Goal: Complete application form

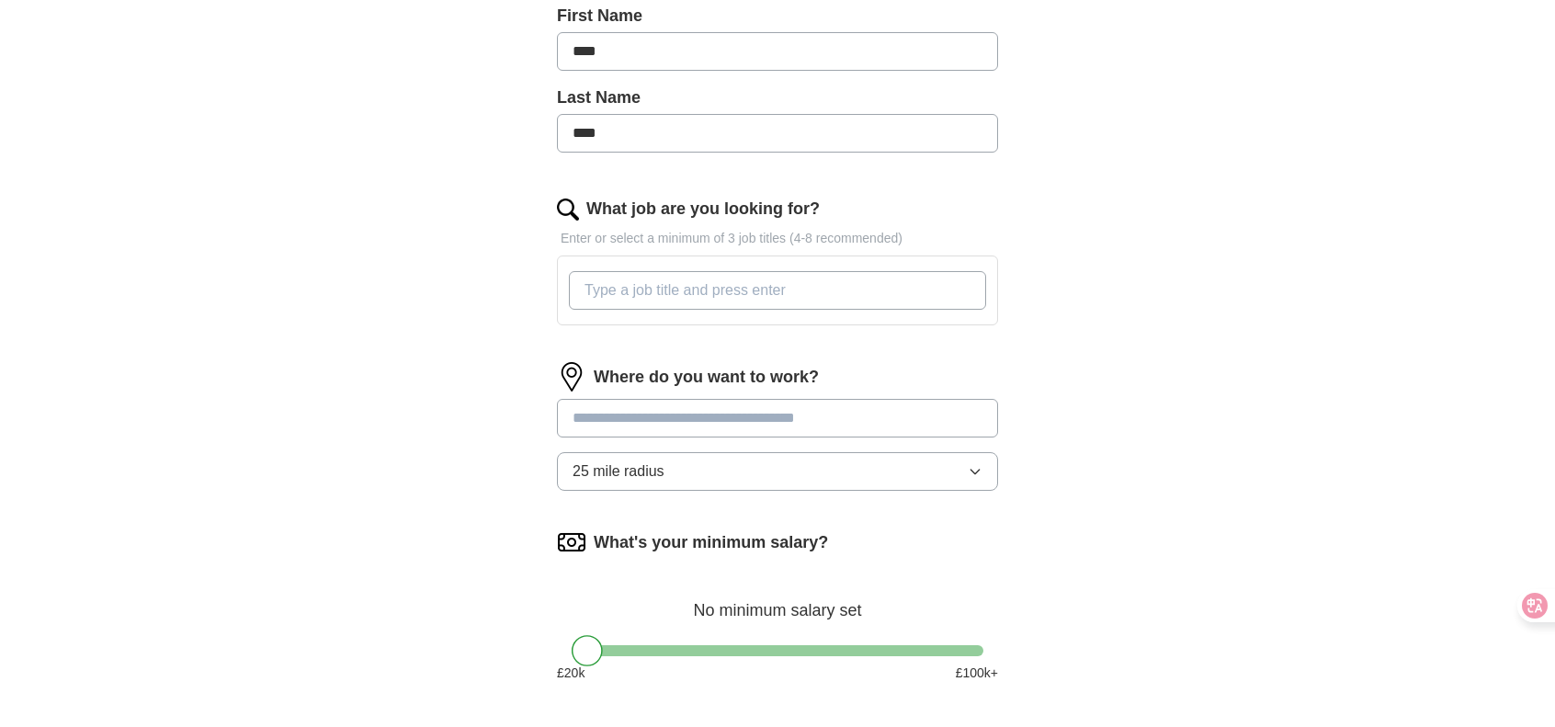
scroll to position [495, 0]
click at [664, 407] on input at bounding box center [777, 416] width 441 height 39
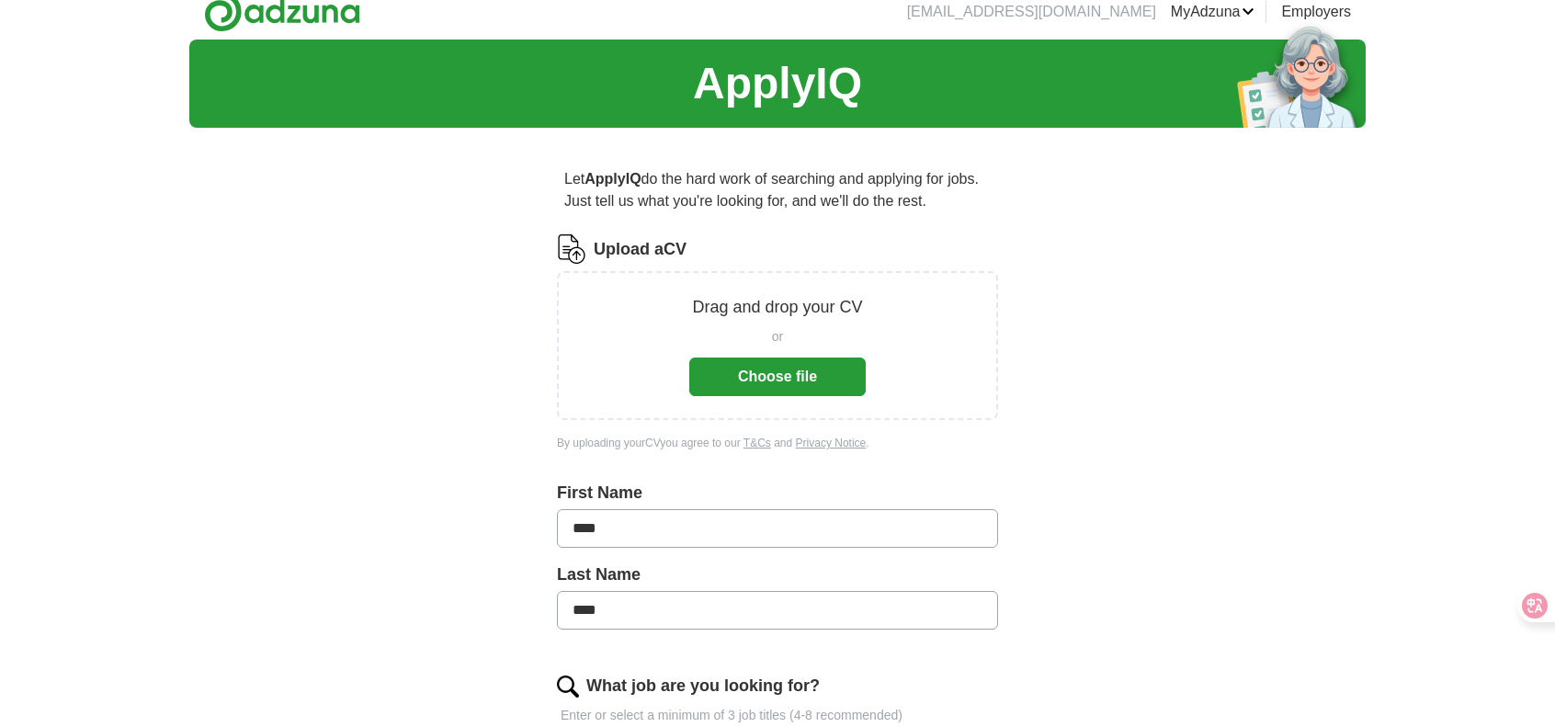
scroll to position [0, 0]
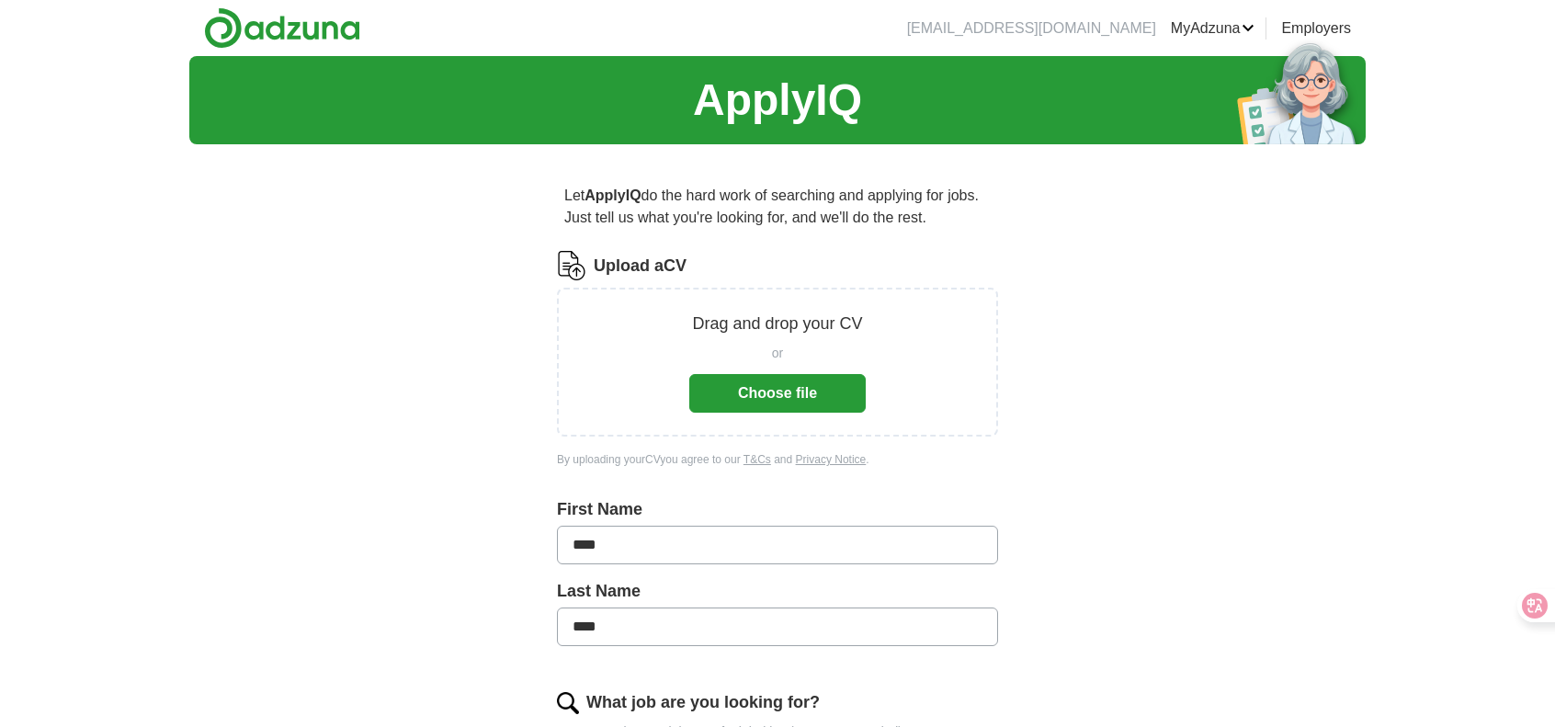
click at [749, 391] on button "Choose file" at bounding box center [777, 393] width 176 height 39
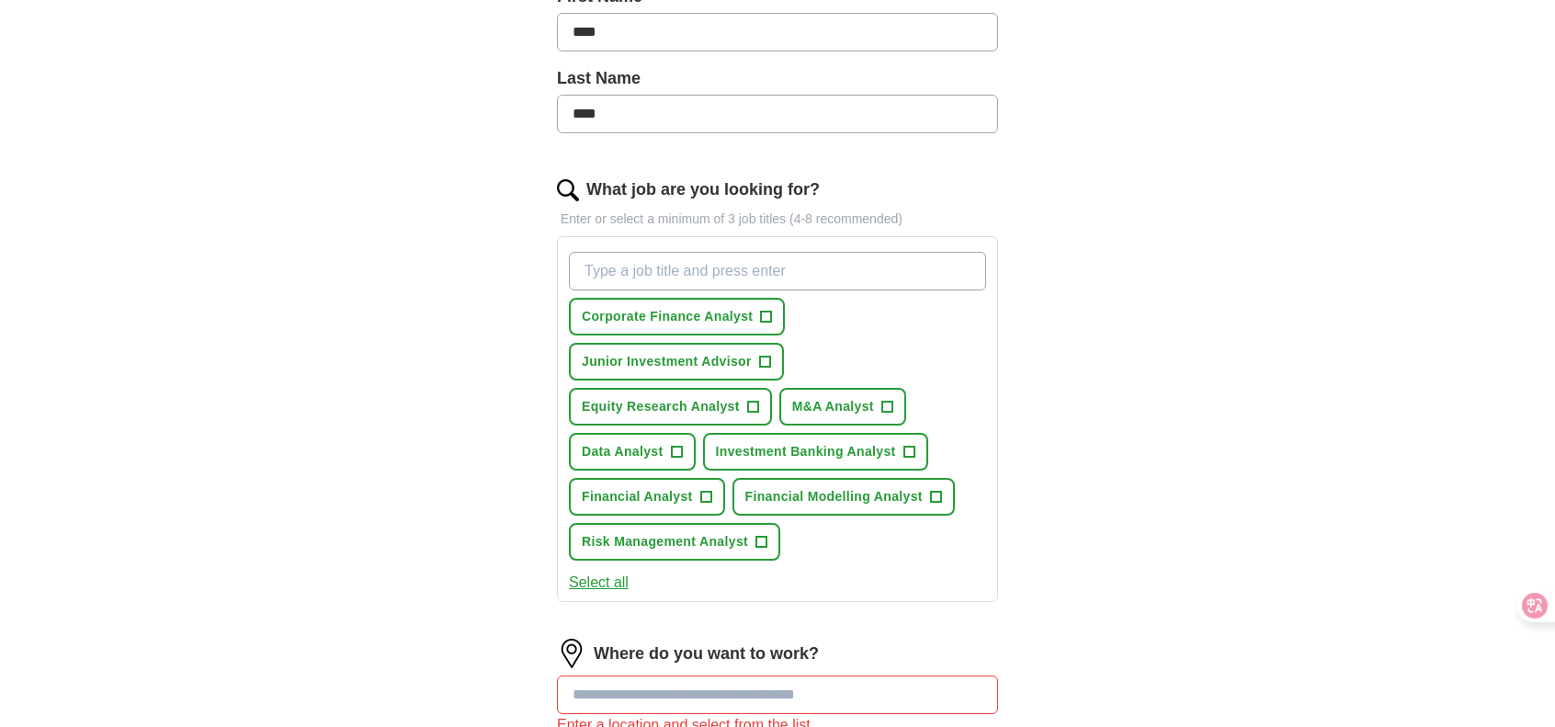
scroll to position [450, 0]
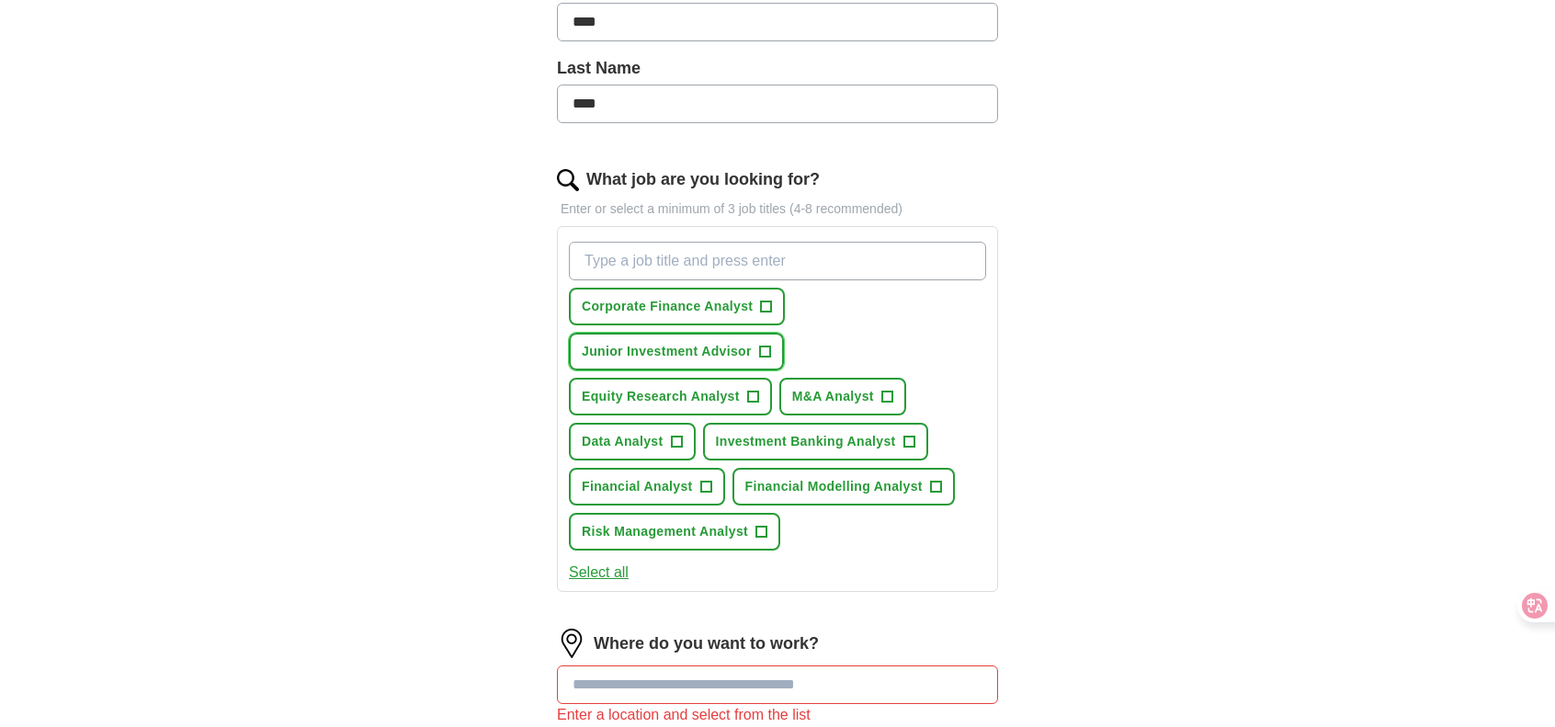
click at [765, 354] on span "+" at bounding box center [764, 352] width 11 height 15
click at [752, 397] on span "+" at bounding box center [752, 397] width 11 height 15
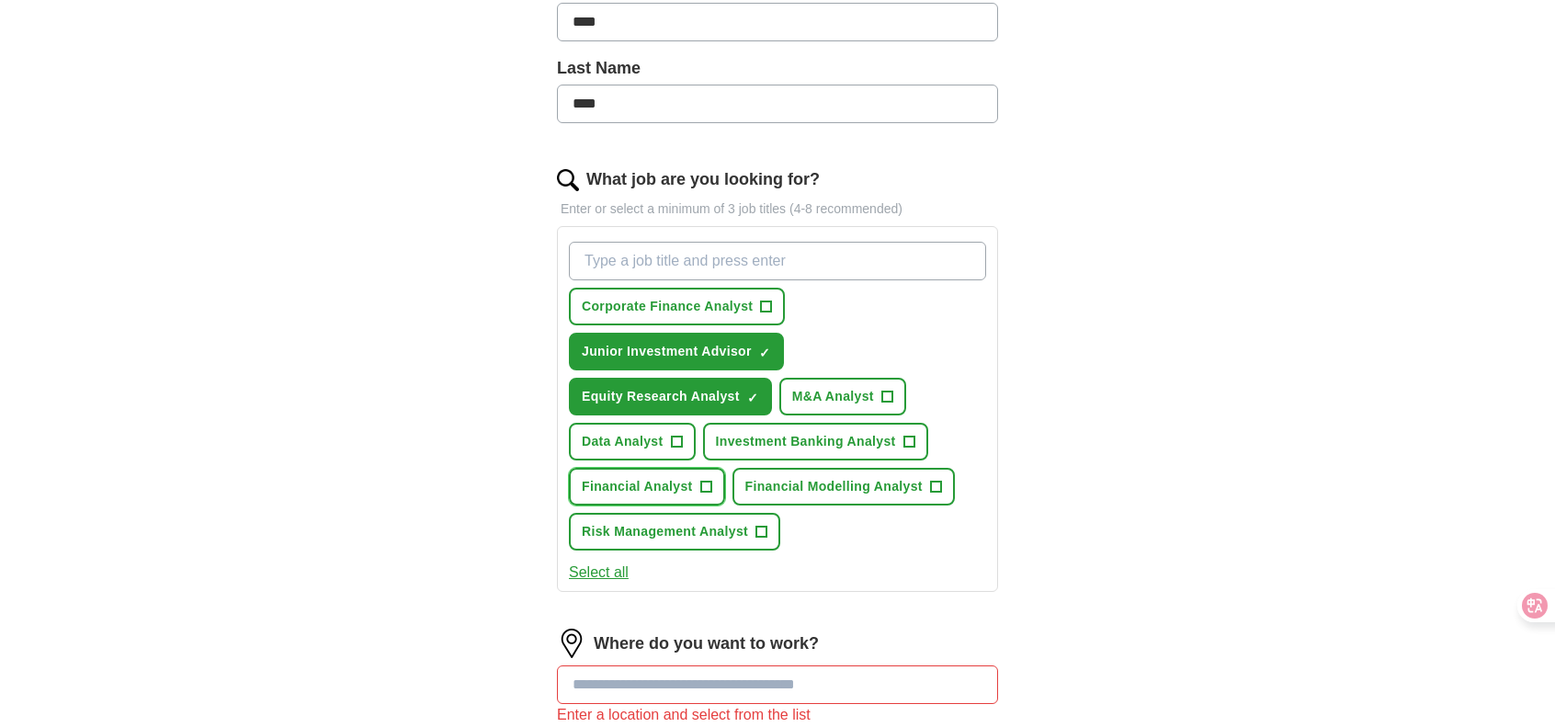
click at [664, 488] on span "Financial Analyst" at bounding box center [637, 486] width 111 height 19
click at [832, 484] on span "Financial Modelling Analyst" at bounding box center [833, 486] width 177 height 19
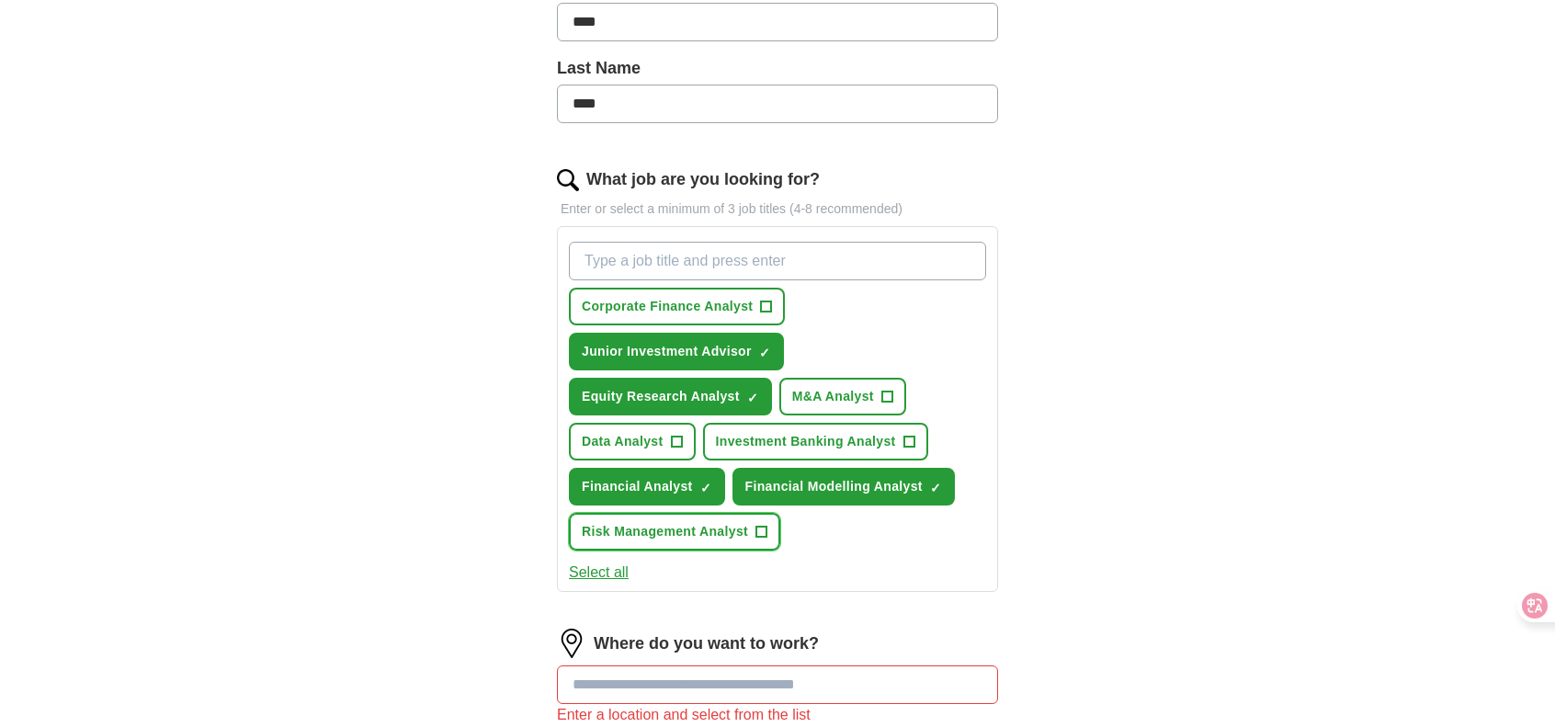
click at [726, 534] on span "Risk Management Analyst" at bounding box center [665, 531] width 166 height 19
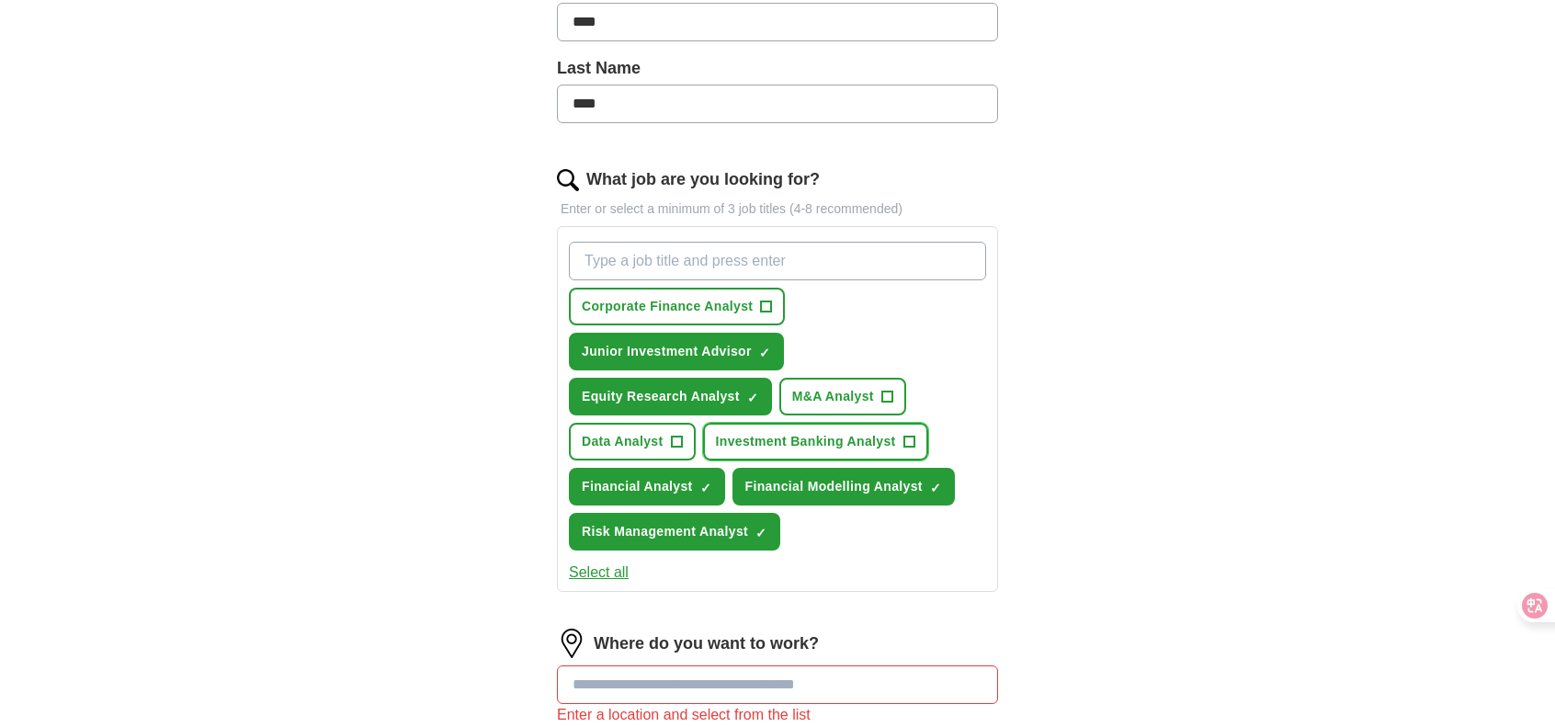
click at [828, 440] on span "Investment Banking Analyst" at bounding box center [806, 441] width 180 height 19
click at [695, 312] on button "Corporate Finance Analyst +" at bounding box center [677, 307] width 216 height 38
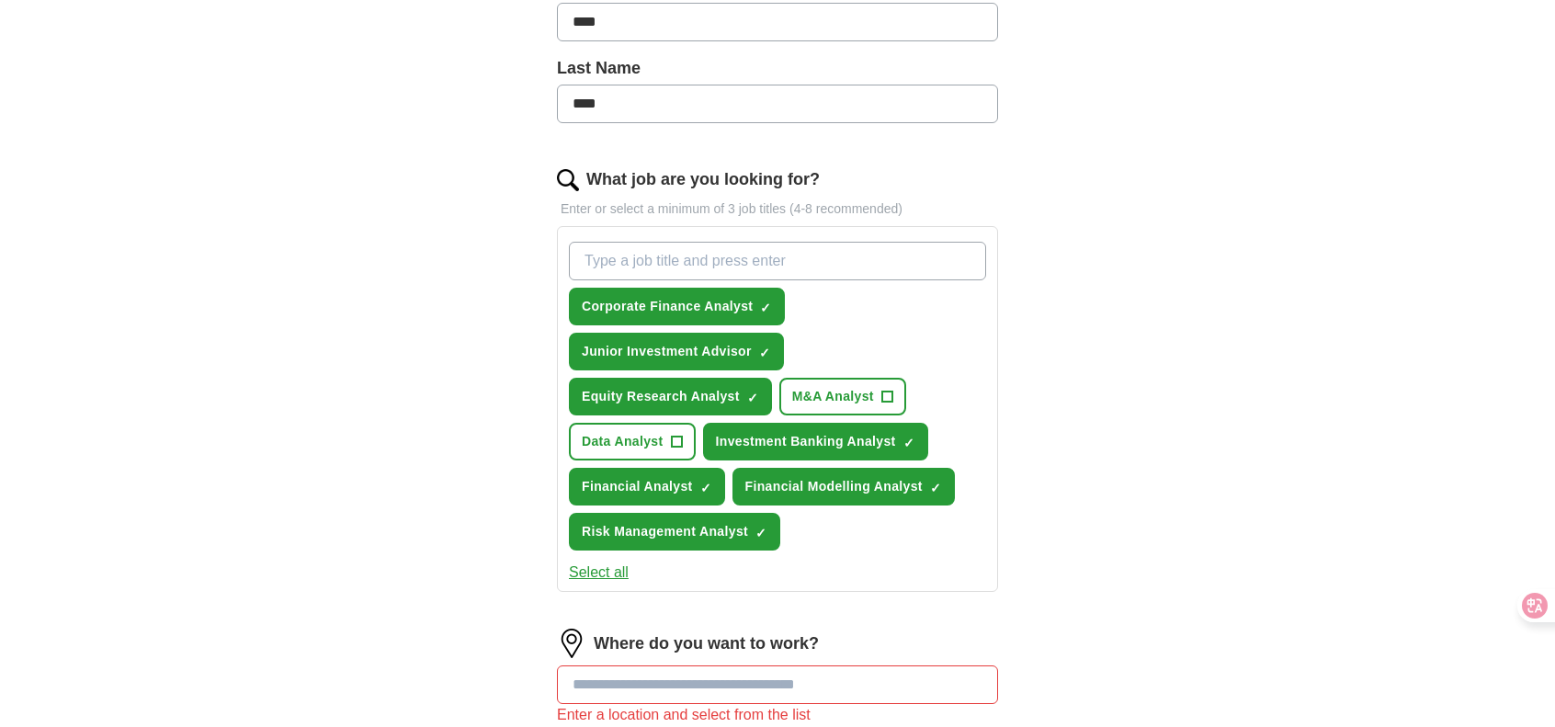
click at [690, 242] on input "What job are you looking for?" at bounding box center [777, 261] width 417 height 39
type input "e"
type input "equity research"
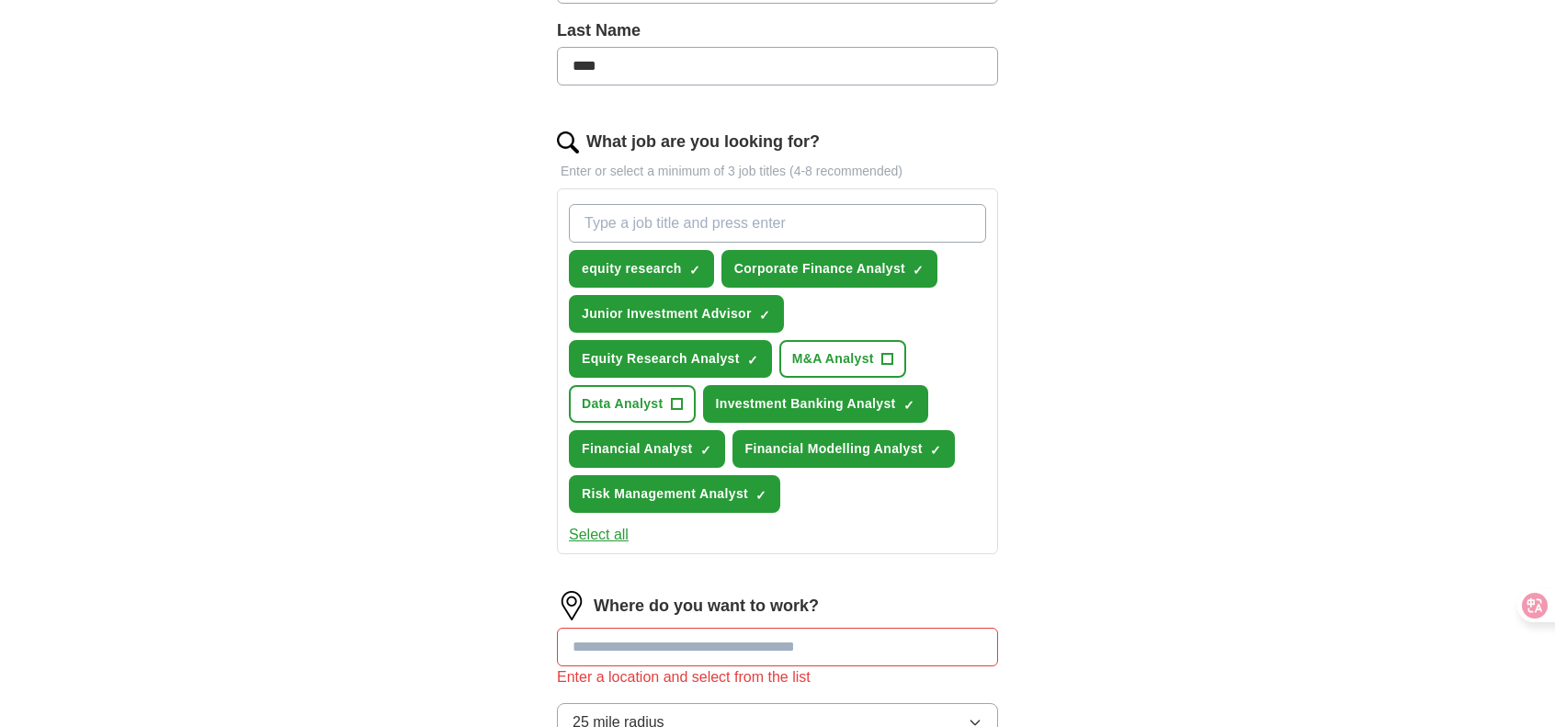
scroll to position [595, 0]
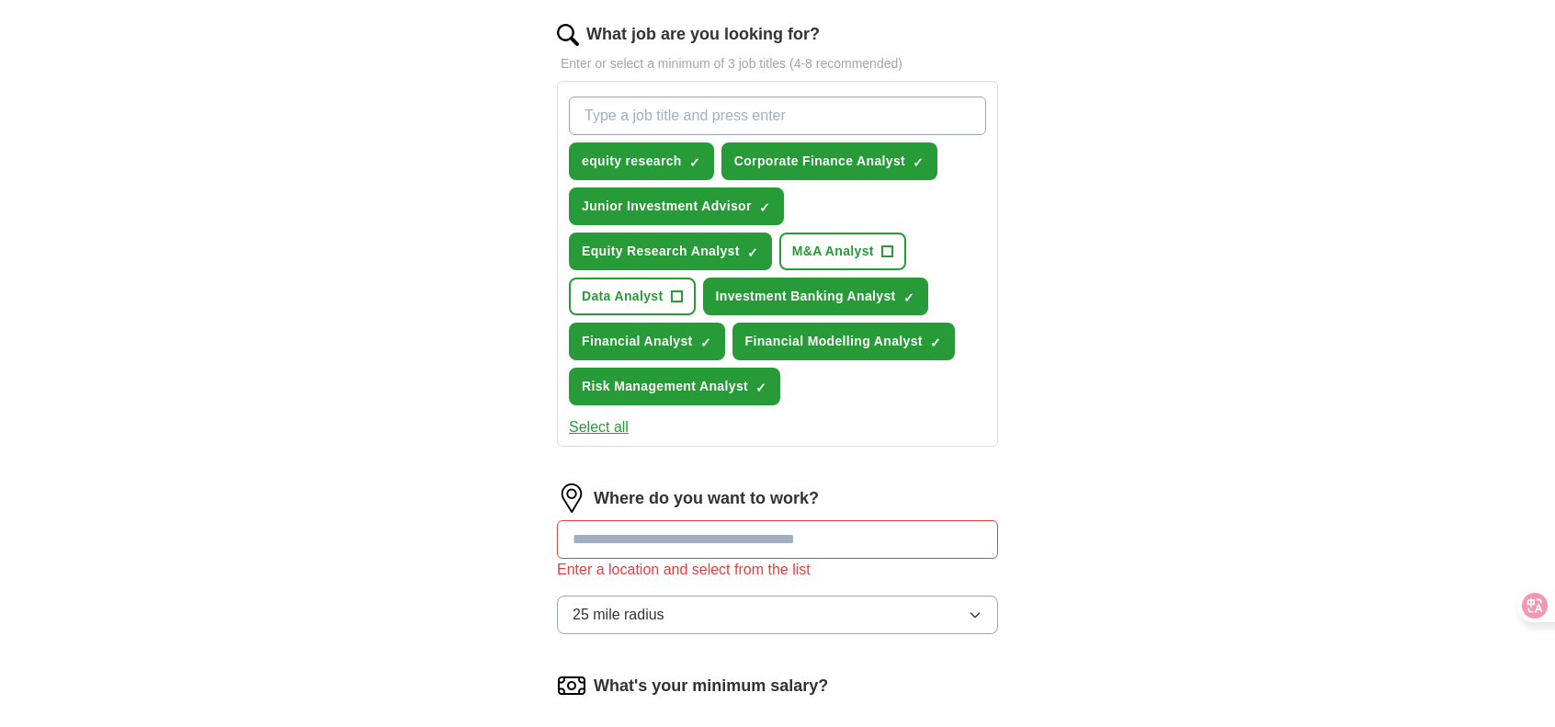
click at [940, 504] on div "Where do you want to work?" at bounding box center [777, 497] width 441 height 29
click at [939, 520] on input at bounding box center [777, 539] width 441 height 39
type input "******"
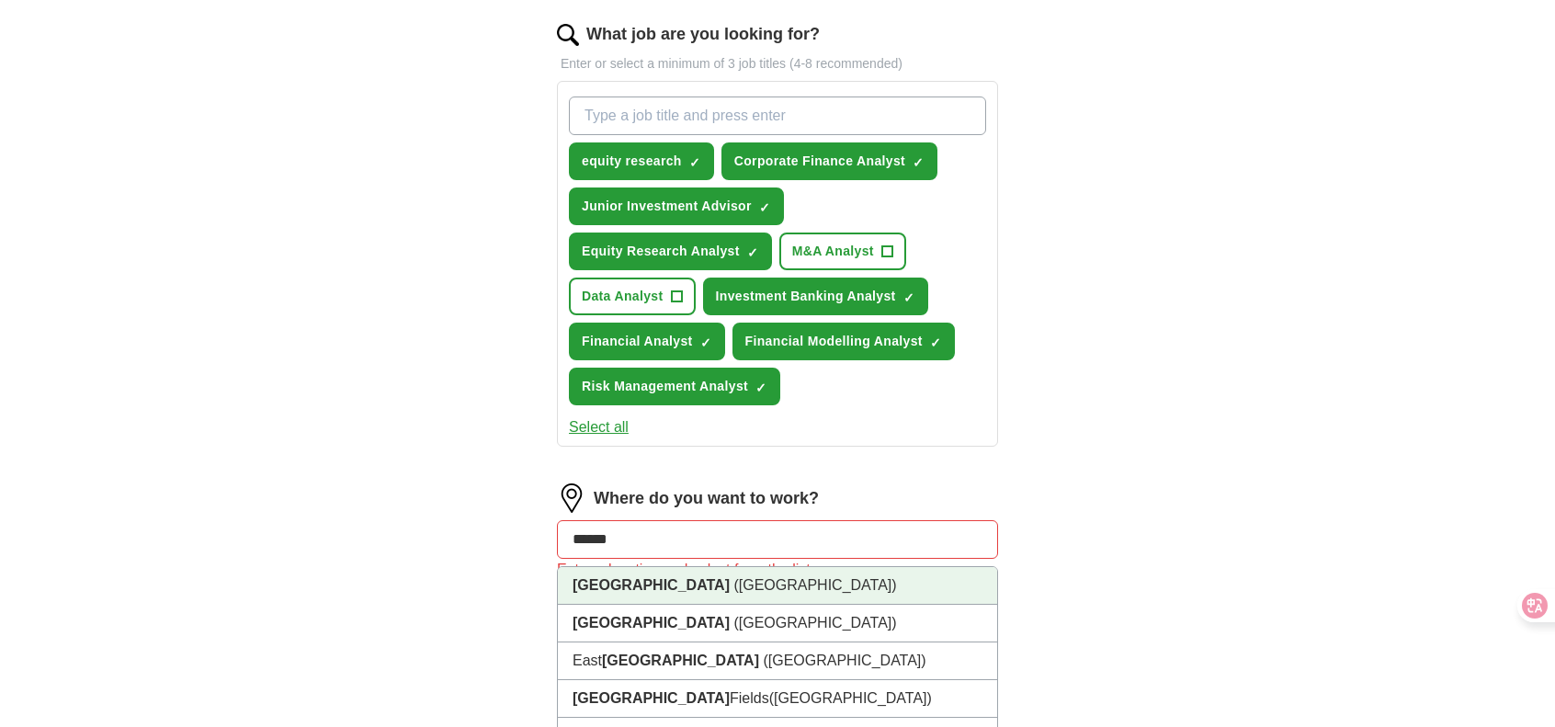
click at [875, 568] on li "[GEOGRAPHIC_DATA] ([GEOGRAPHIC_DATA])" at bounding box center [777, 586] width 439 height 38
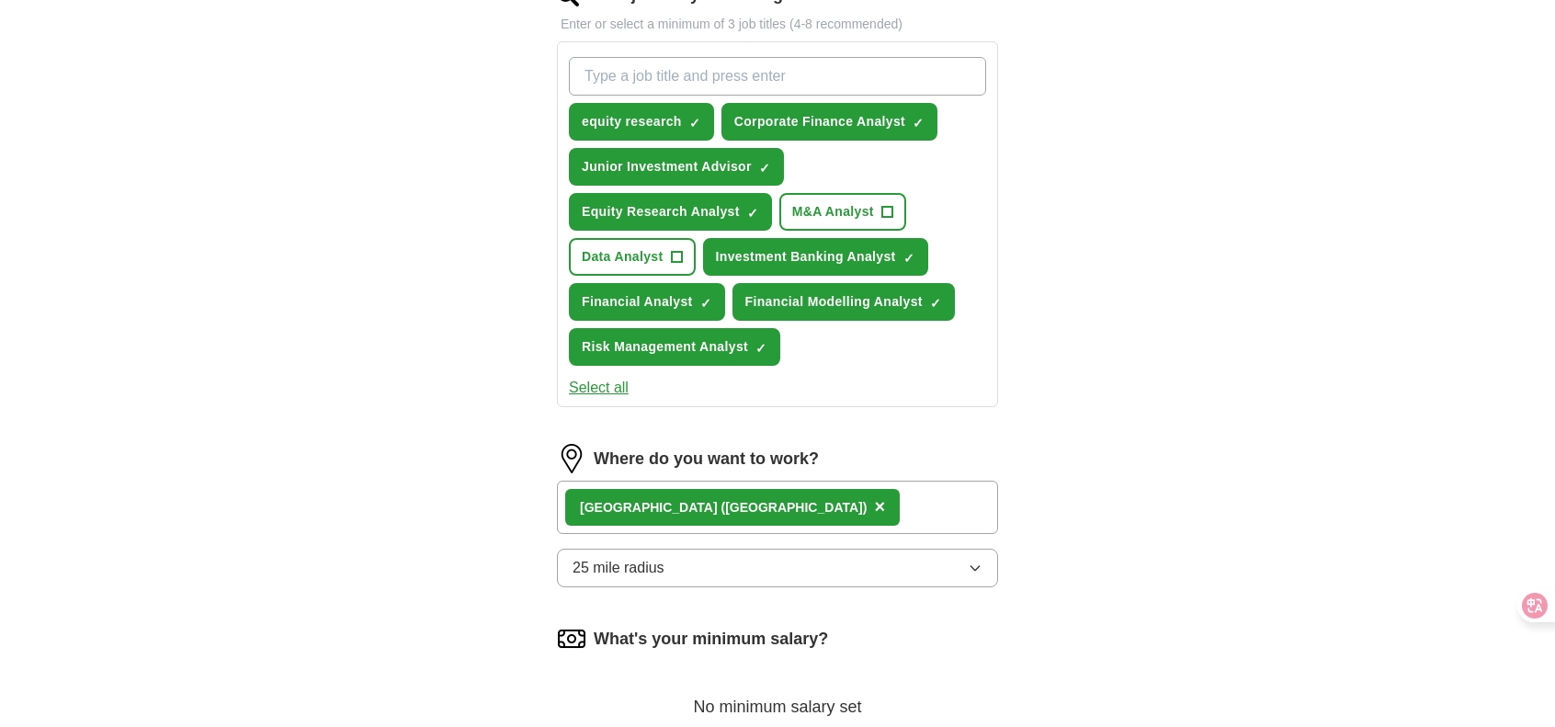
scroll to position [728, 0]
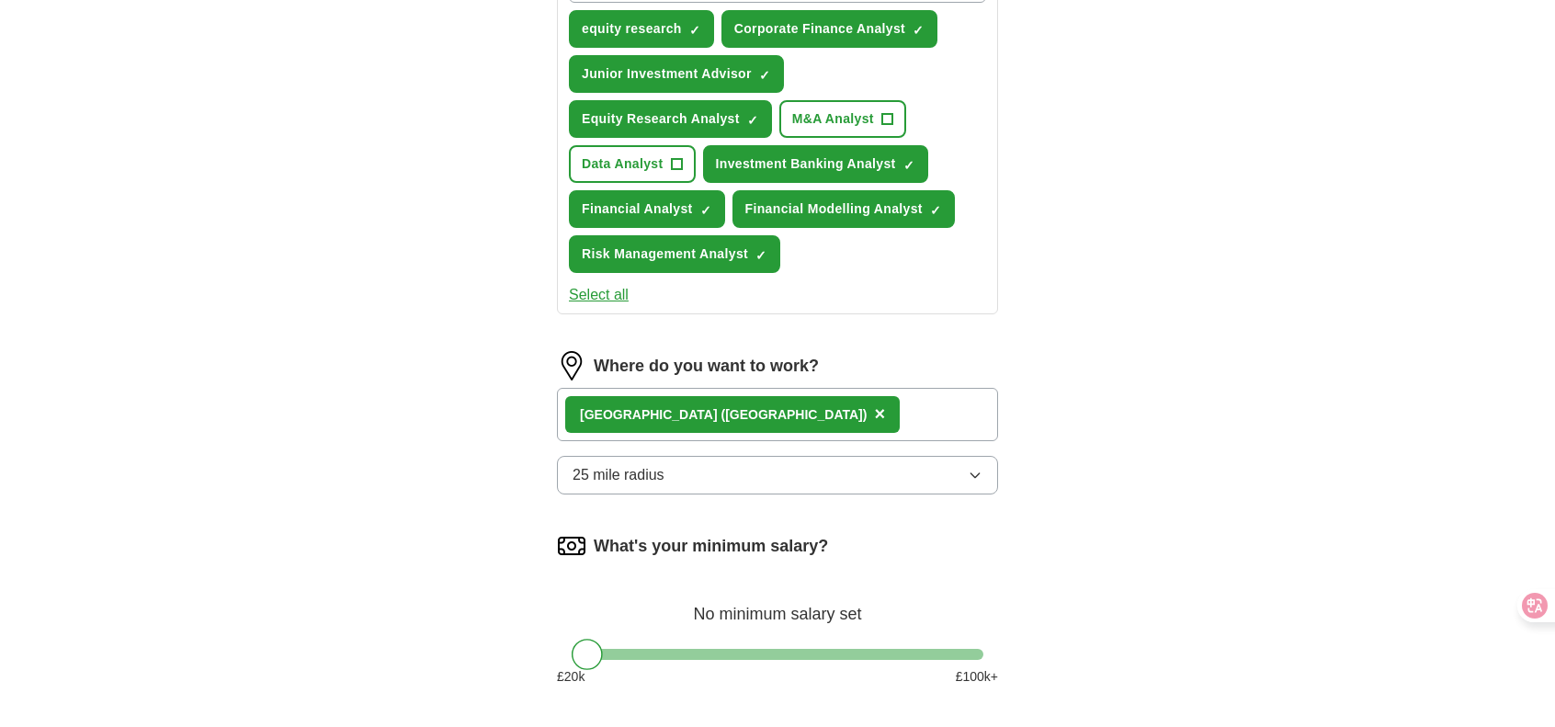
click at [915, 483] on button "25 mile radius" at bounding box center [777, 475] width 441 height 39
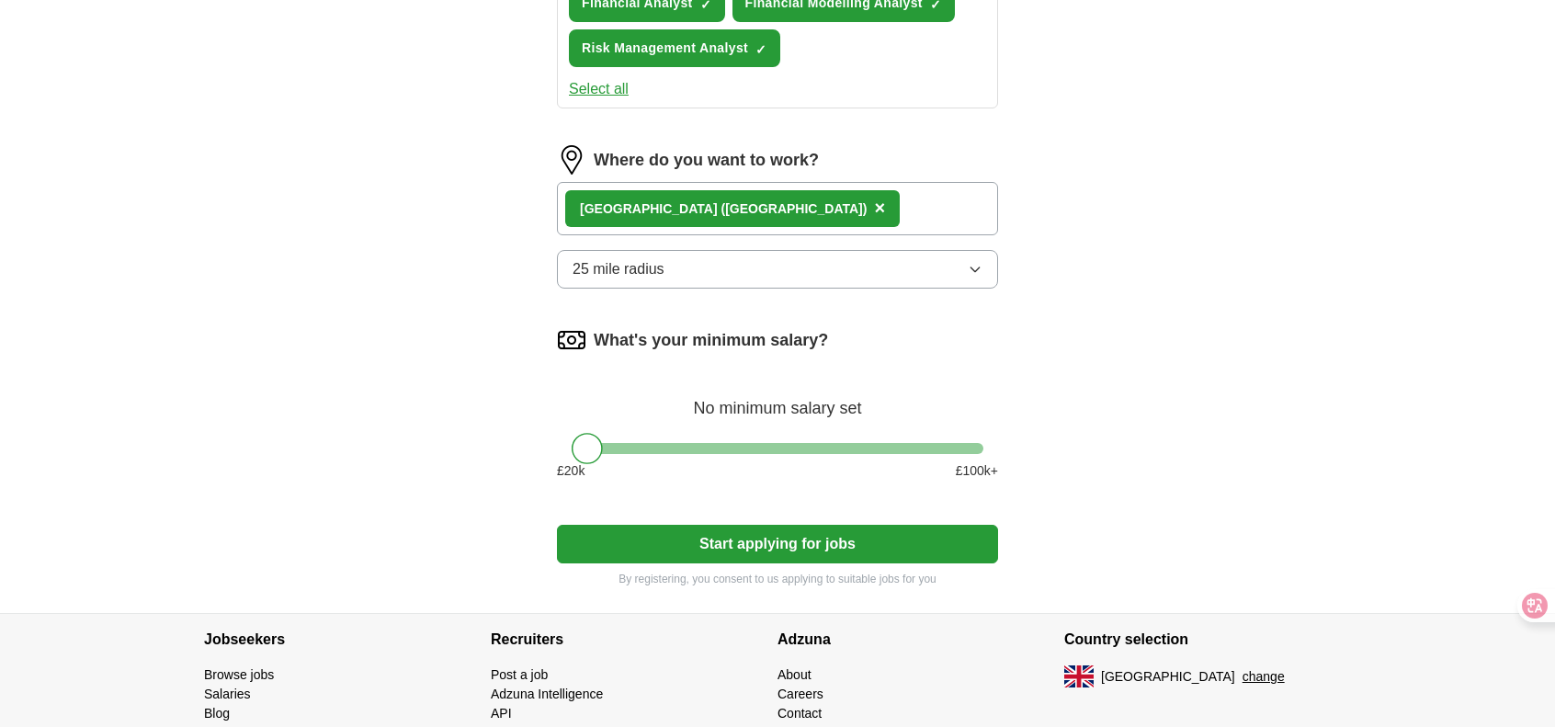
scroll to position [934, 0]
click at [770, 272] on button "25 mile radius" at bounding box center [777, 268] width 441 height 39
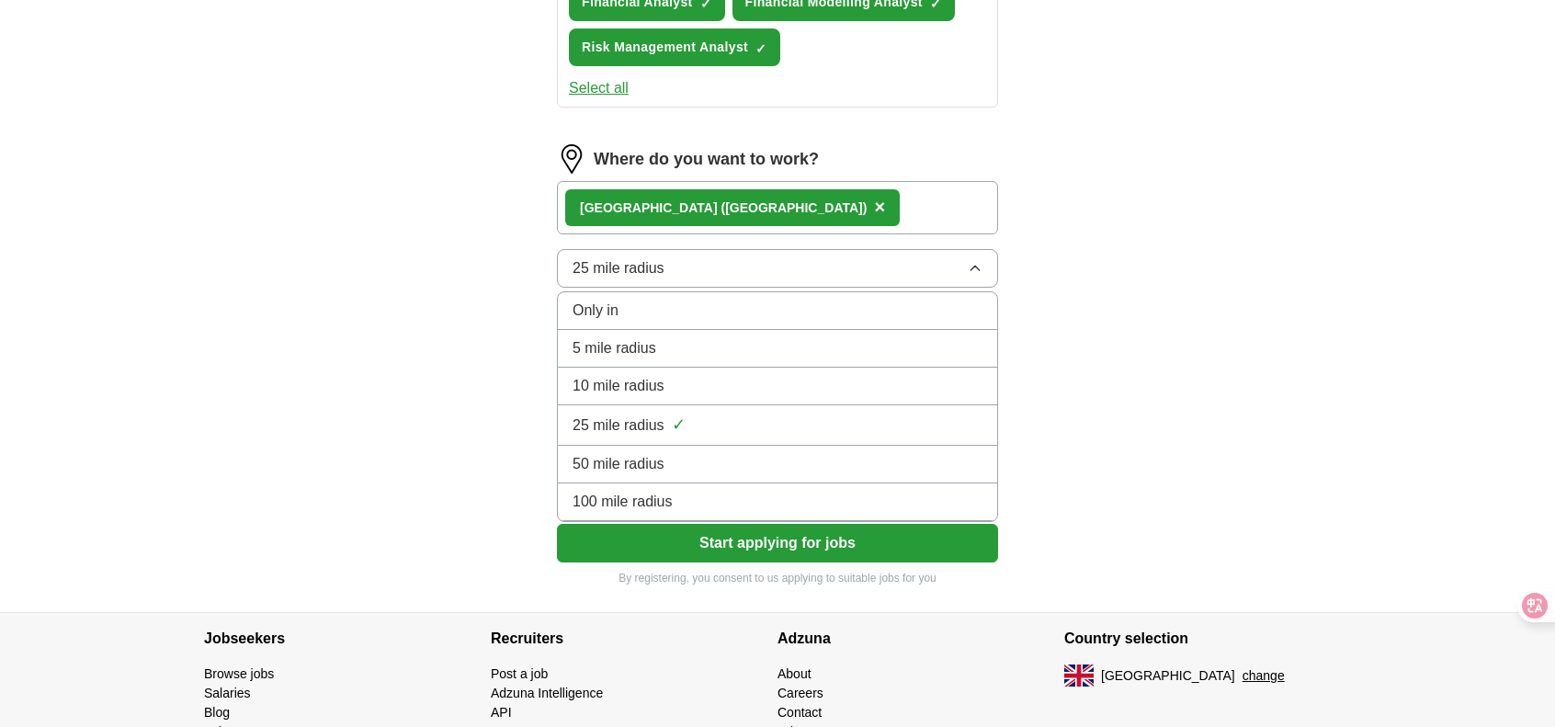
click at [774, 467] on div "50 mile radius" at bounding box center [777, 464] width 410 height 22
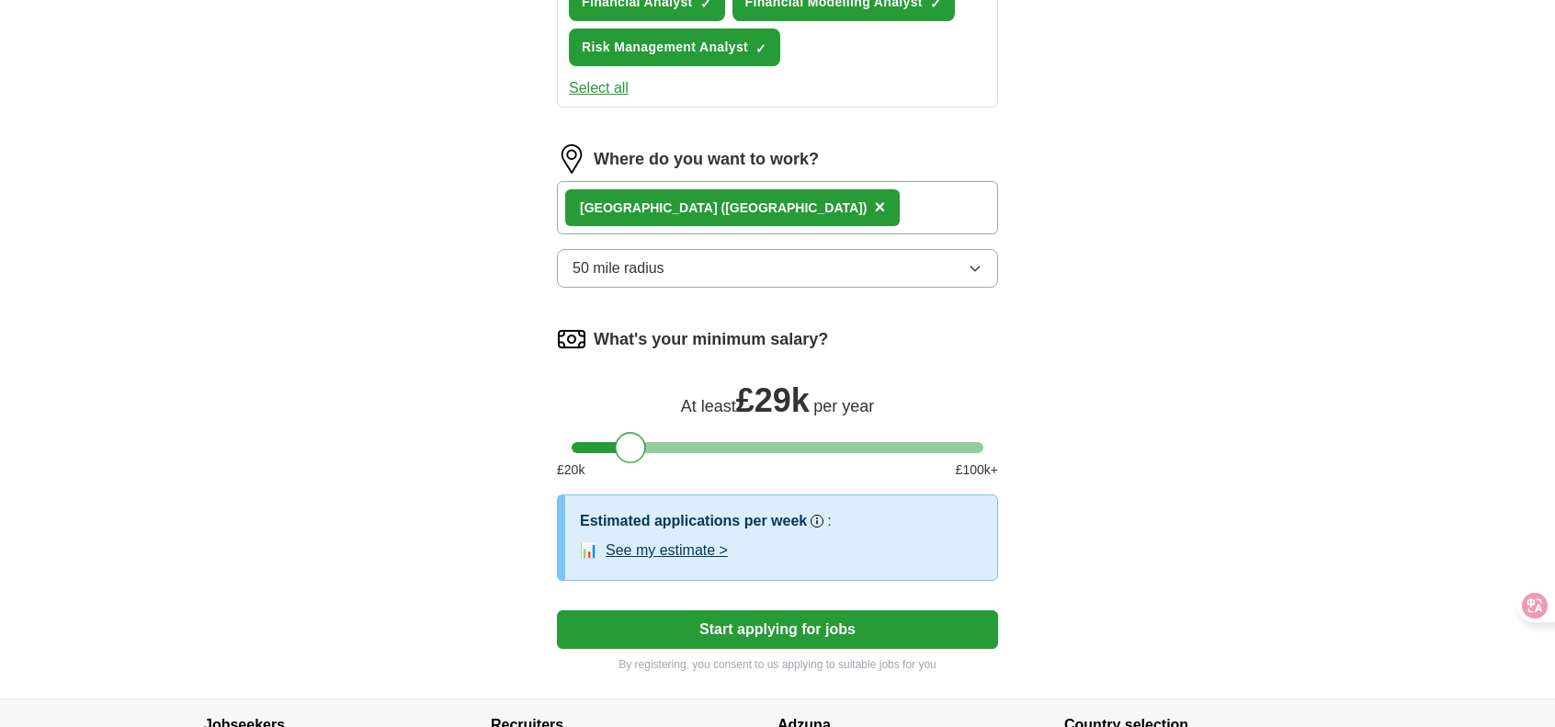
drag, startPoint x: 594, startPoint y: 436, endPoint x: 637, endPoint y: 449, distance: 45.3
click at [637, 449] on div at bounding box center [630, 447] width 31 height 31
click at [714, 541] on button "See my estimate >" at bounding box center [666, 550] width 122 height 22
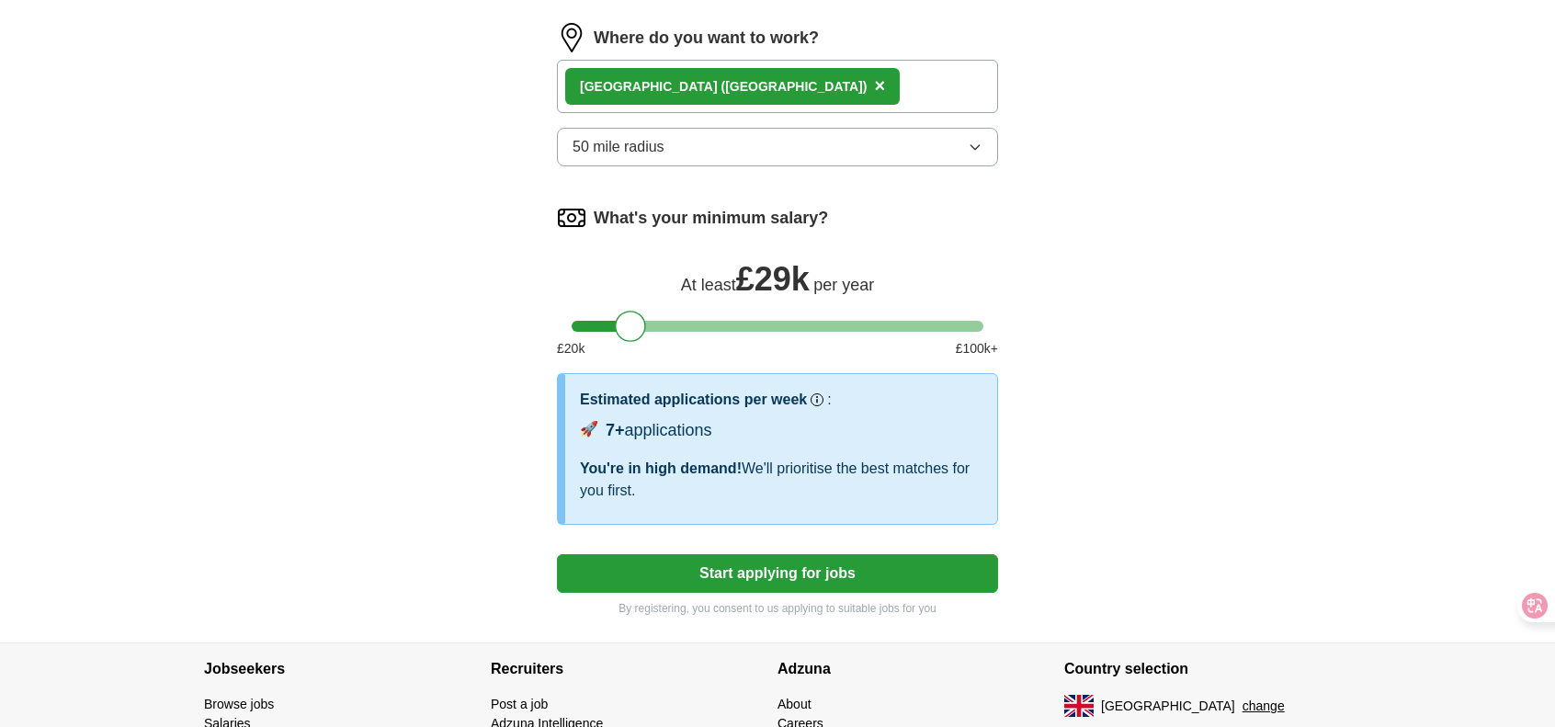
scroll to position [1057, 0]
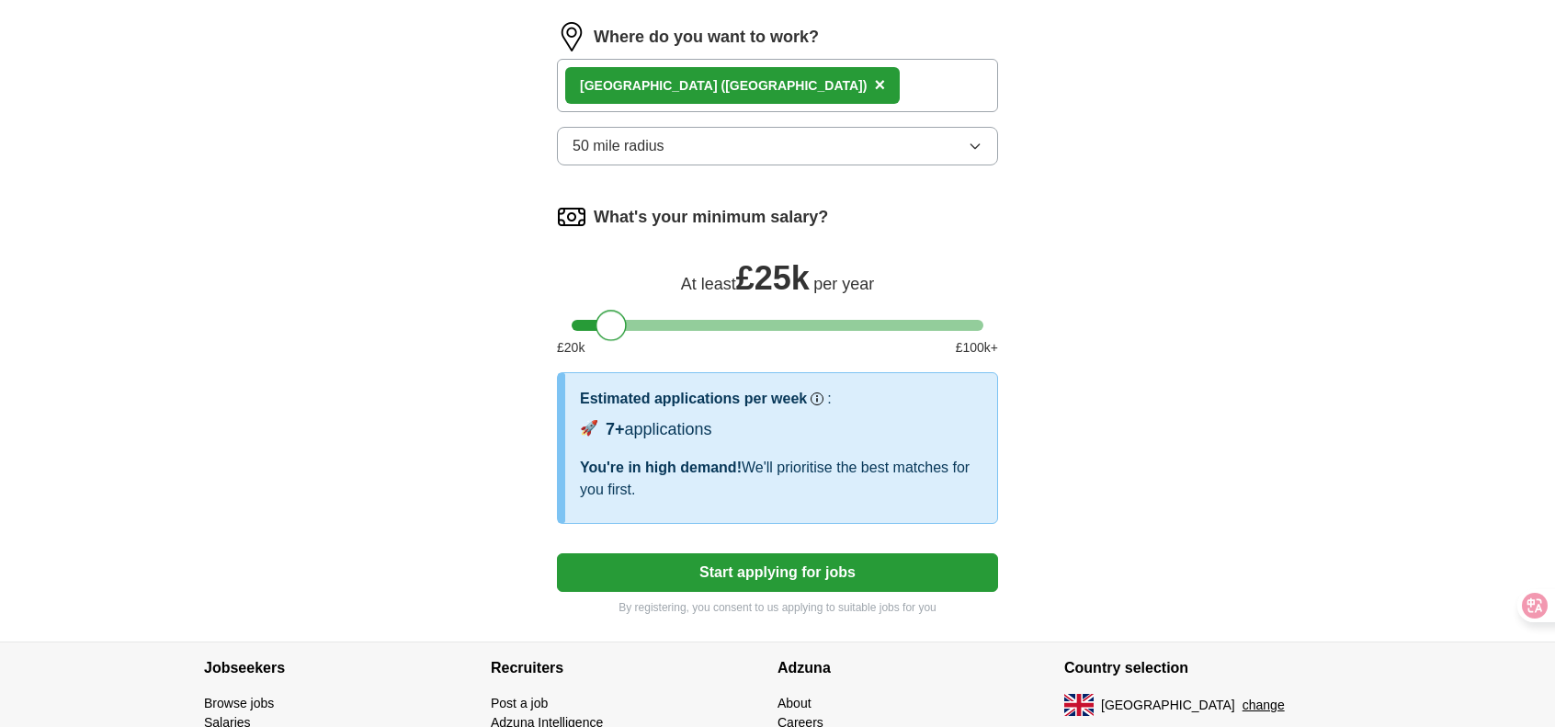
drag, startPoint x: 633, startPoint y: 325, endPoint x: 615, endPoint y: 319, distance: 19.5
click at [615, 319] on div at bounding box center [610, 325] width 31 height 31
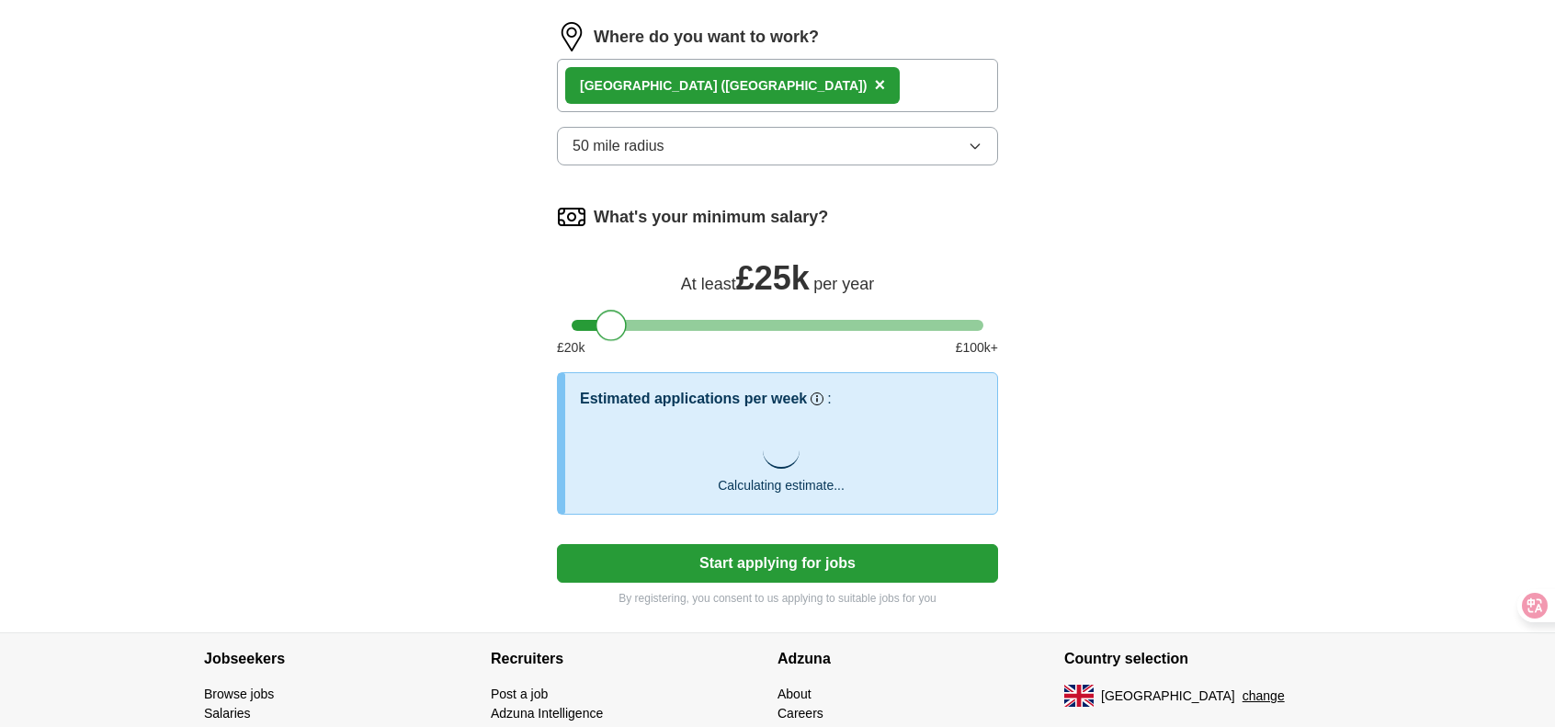
click at [617, 325] on div at bounding box center [610, 325] width 31 height 31
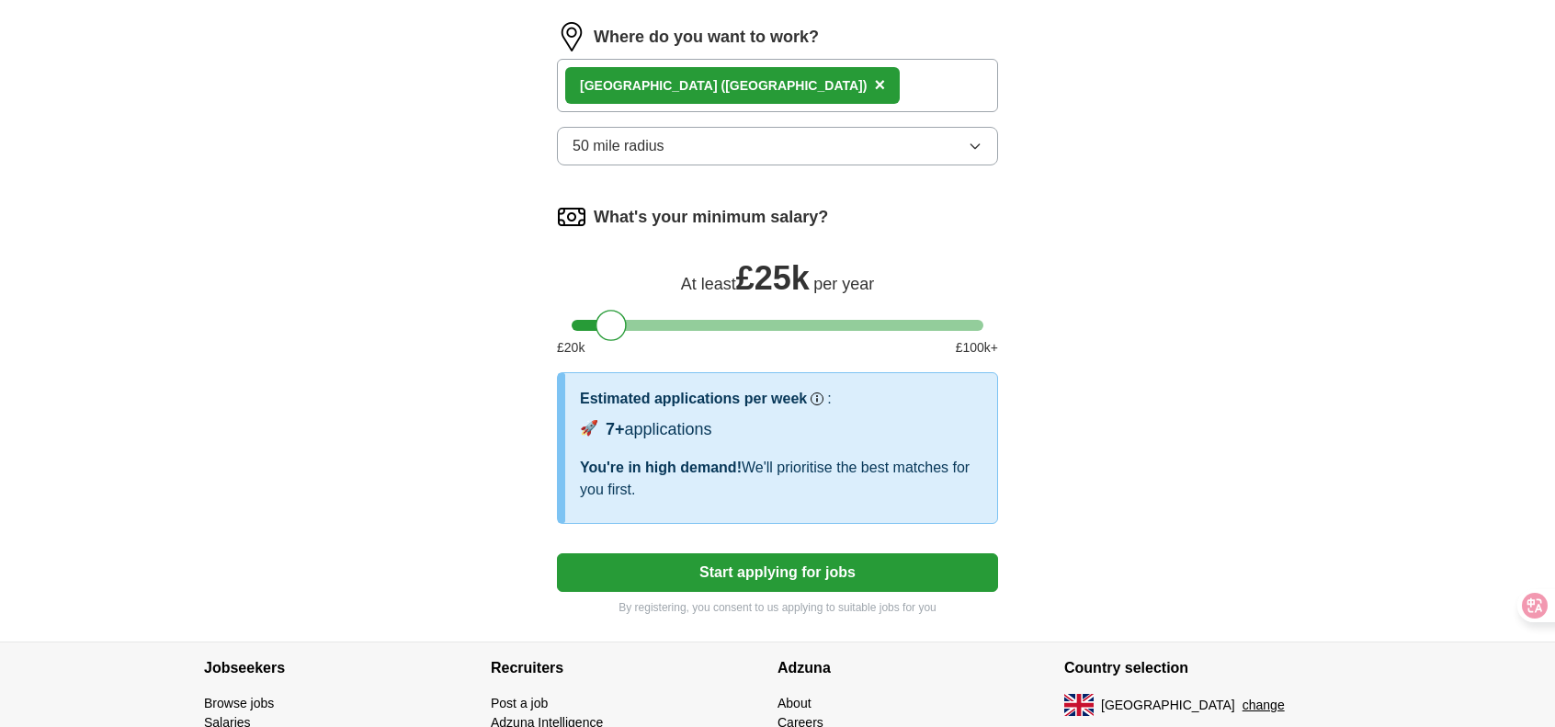
click at [774, 573] on button "Start applying for jobs" at bounding box center [777, 572] width 441 height 39
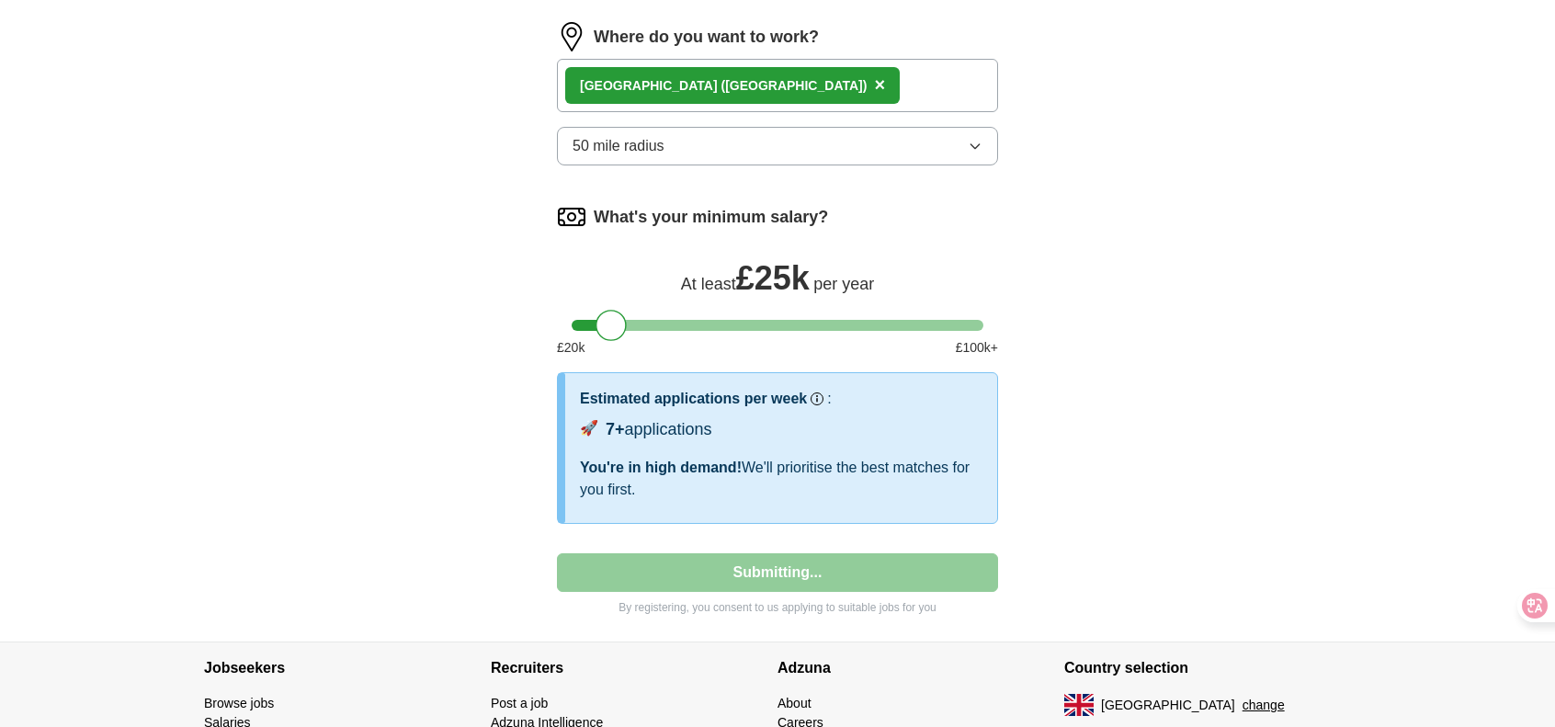
select select "**"
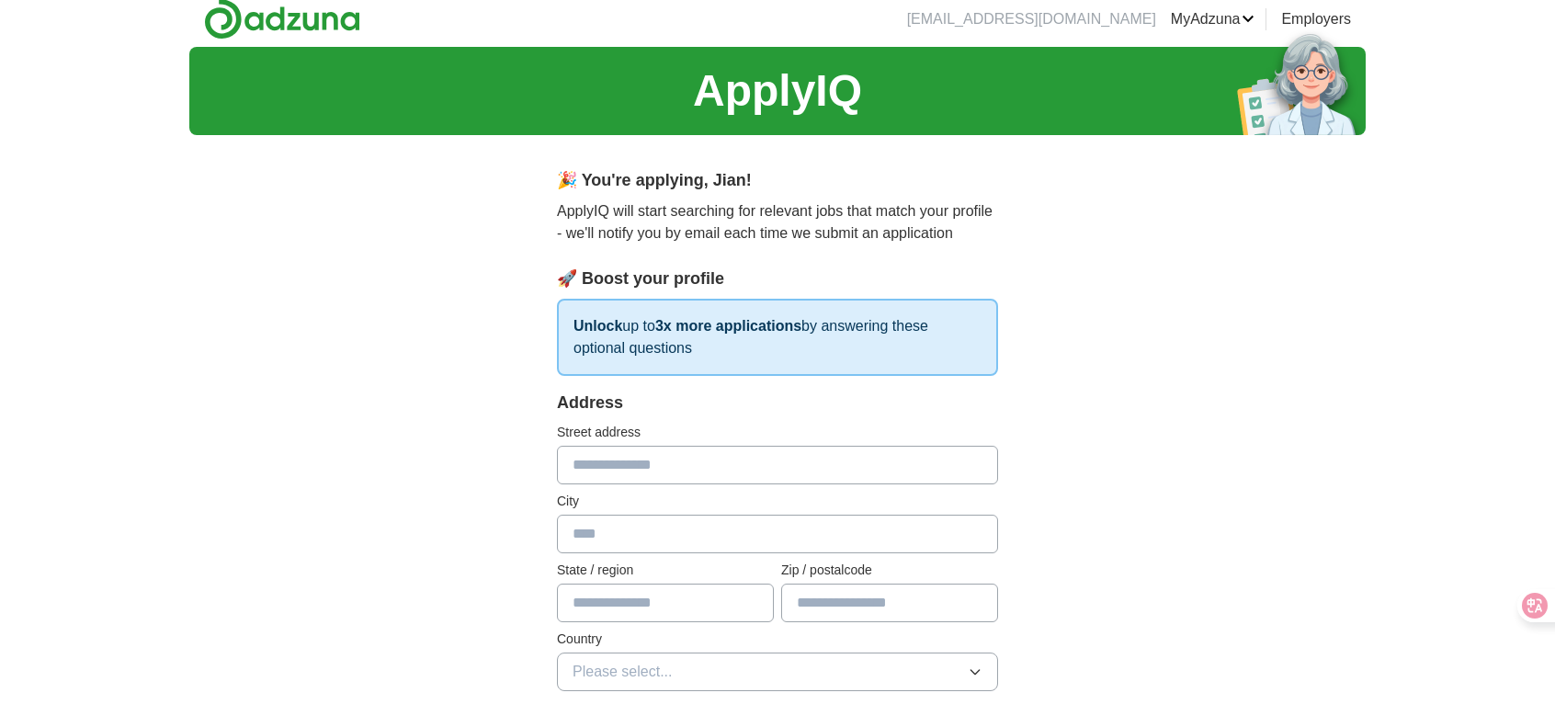
scroll to position [0, 0]
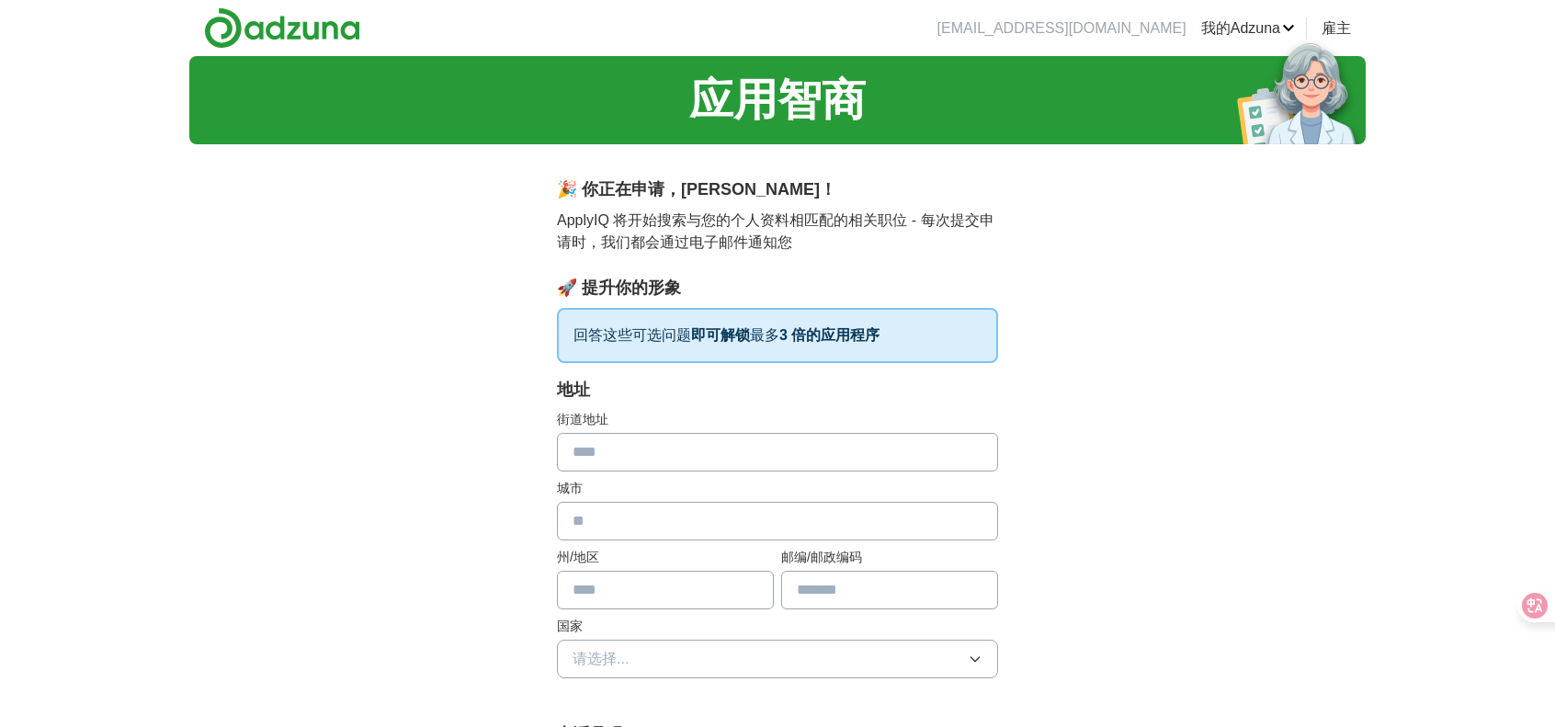
click at [699, 447] on input "text" at bounding box center [777, 452] width 441 height 39
type input "*"
